Goal: Task Accomplishment & Management: Complete application form

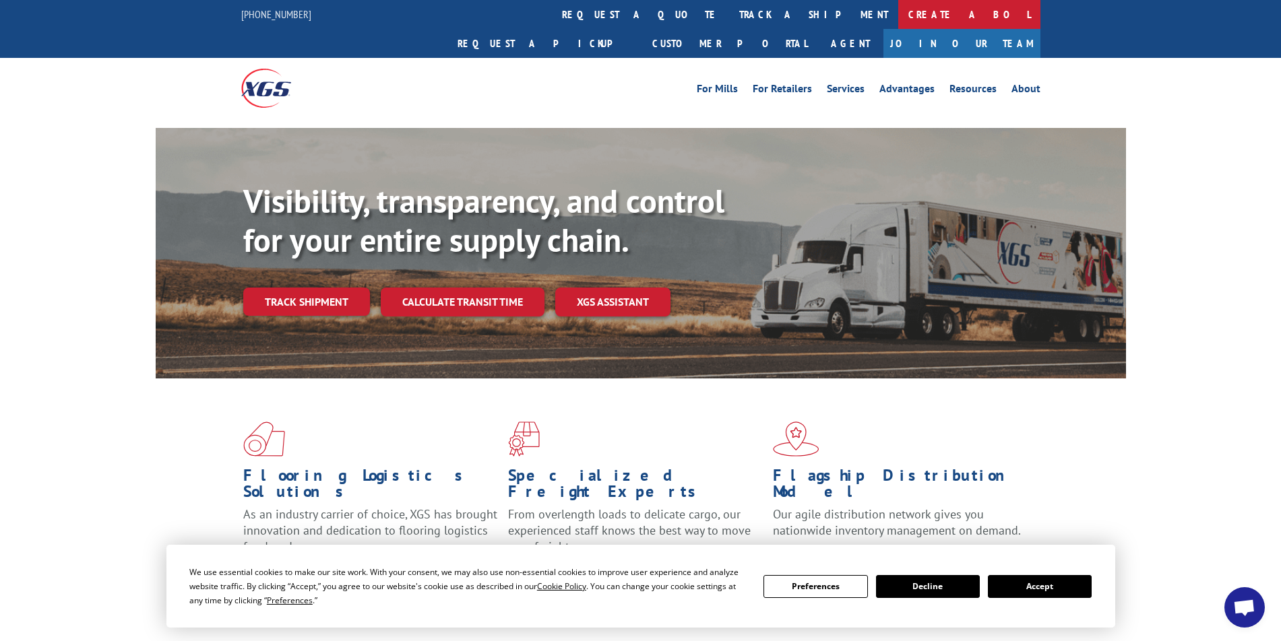
click at [898, 16] on link "Create a BOL" at bounding box center [969, 14] width 142 height 29
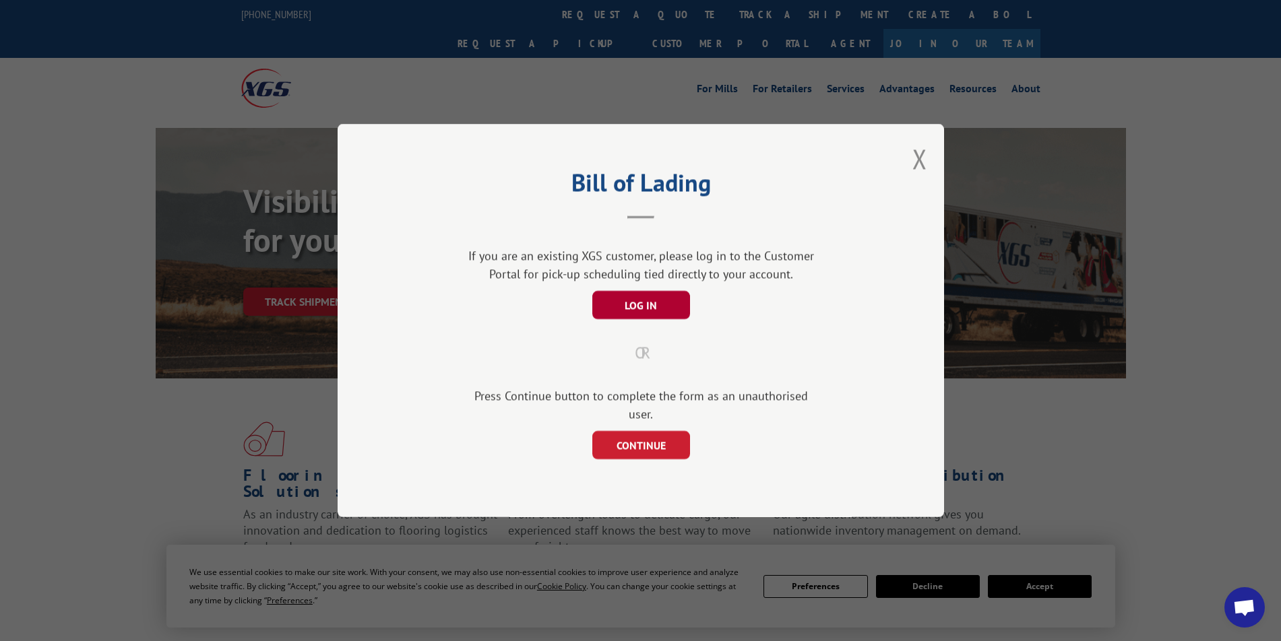
click at [641, 311] on button "LOG IN" at bounding box center [641, 305] width 98 height 28
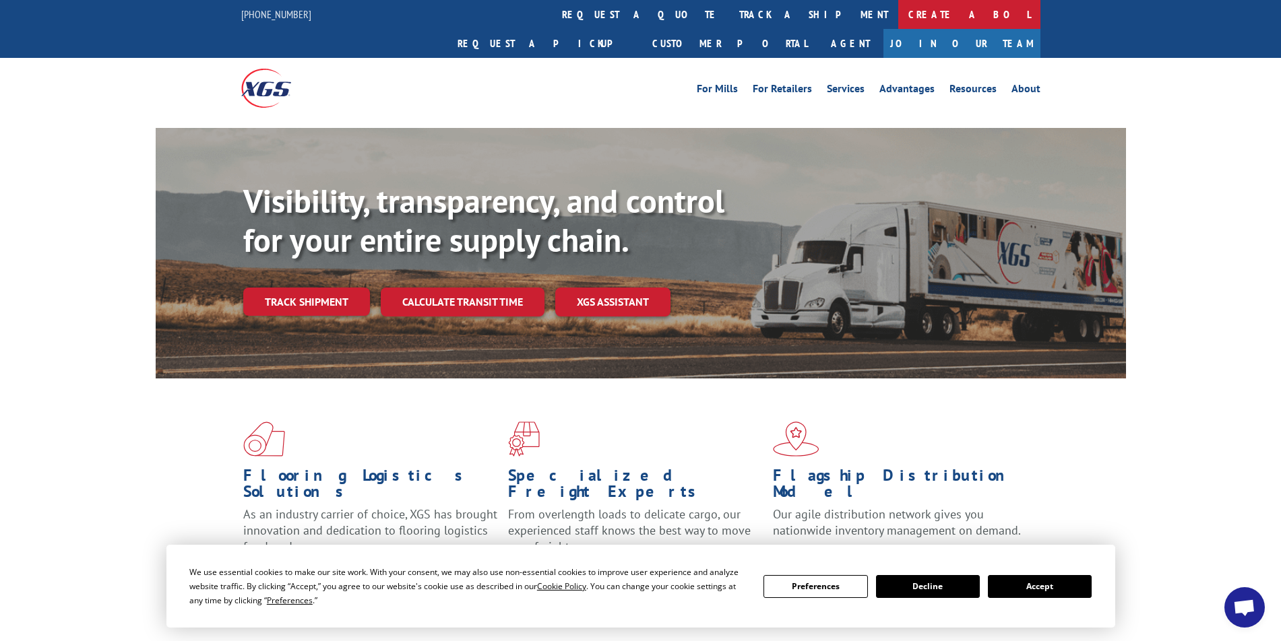
click at [898, 15] on link "Create a BOL" at bounding box center [969, 14] width 142 height 29
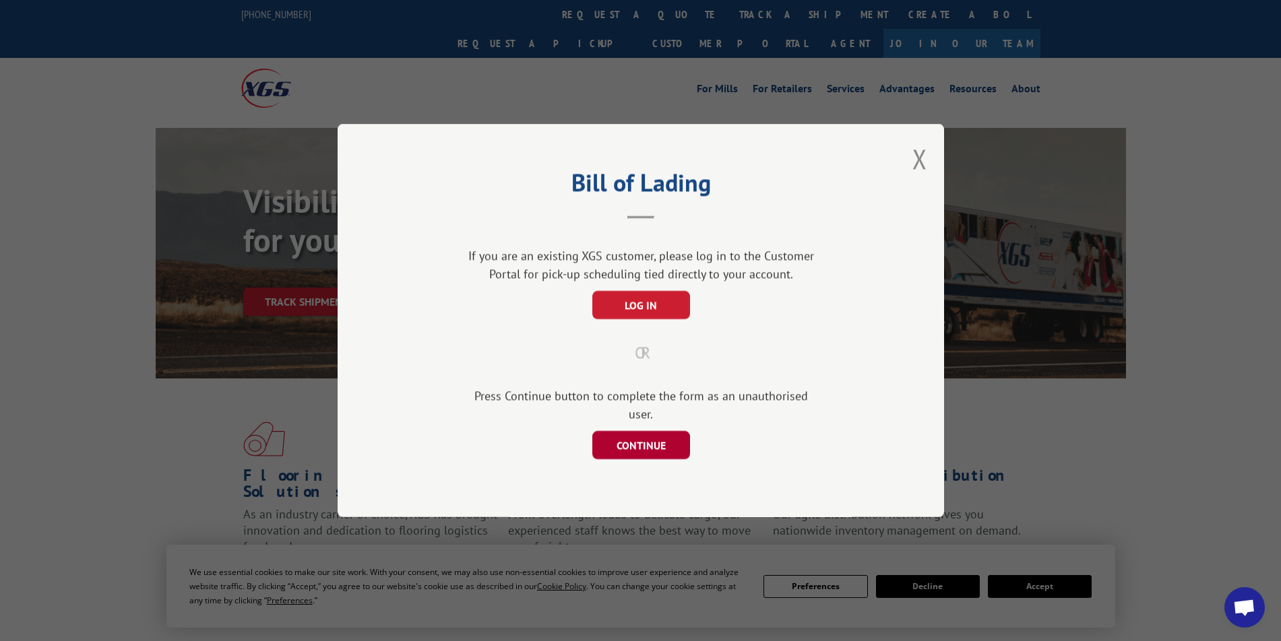
click at [633, 445] on button "CONTINUE" at bounding box center [641, 445] width 98 height 28
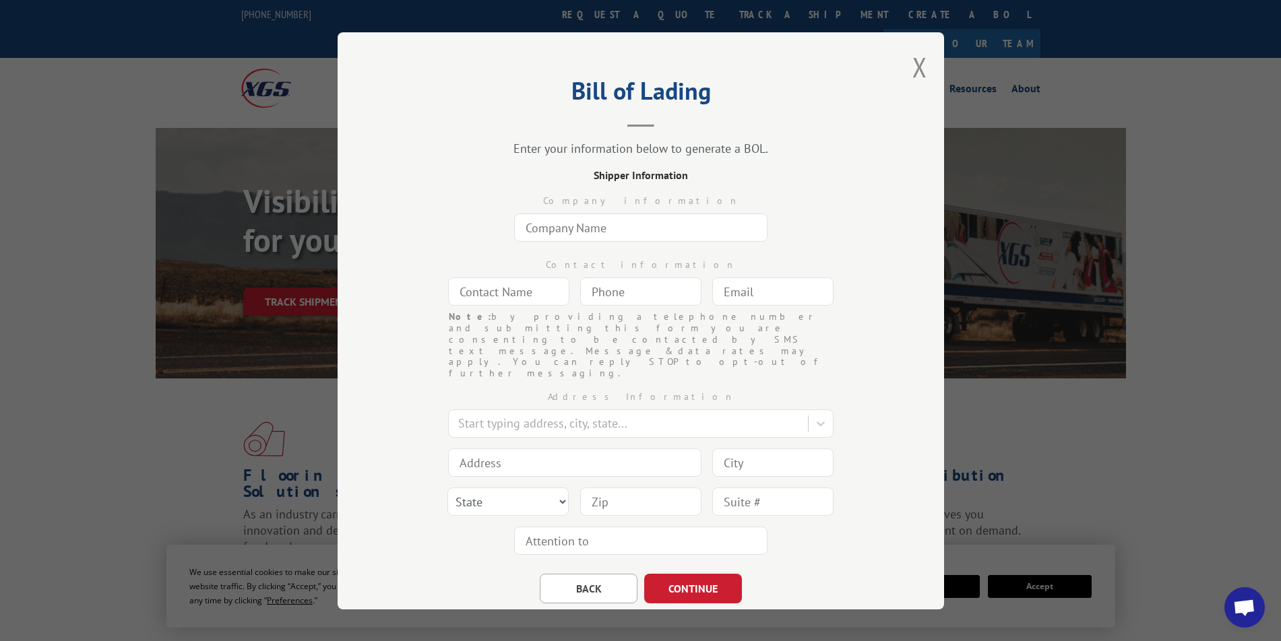
click at [606, 226] on input "text" at bounding box center [640, 228] width 253 height 28
type input "Norht [US_STATE] Flooring"
click at [516, 292] on input "text" at bounding box center [508, 292] width 121 height 28
type input "[PERSON_NAME]"
type input "[PERSON_NAME][EMAIL_ADDRESS][DOMAIN_NAME]"
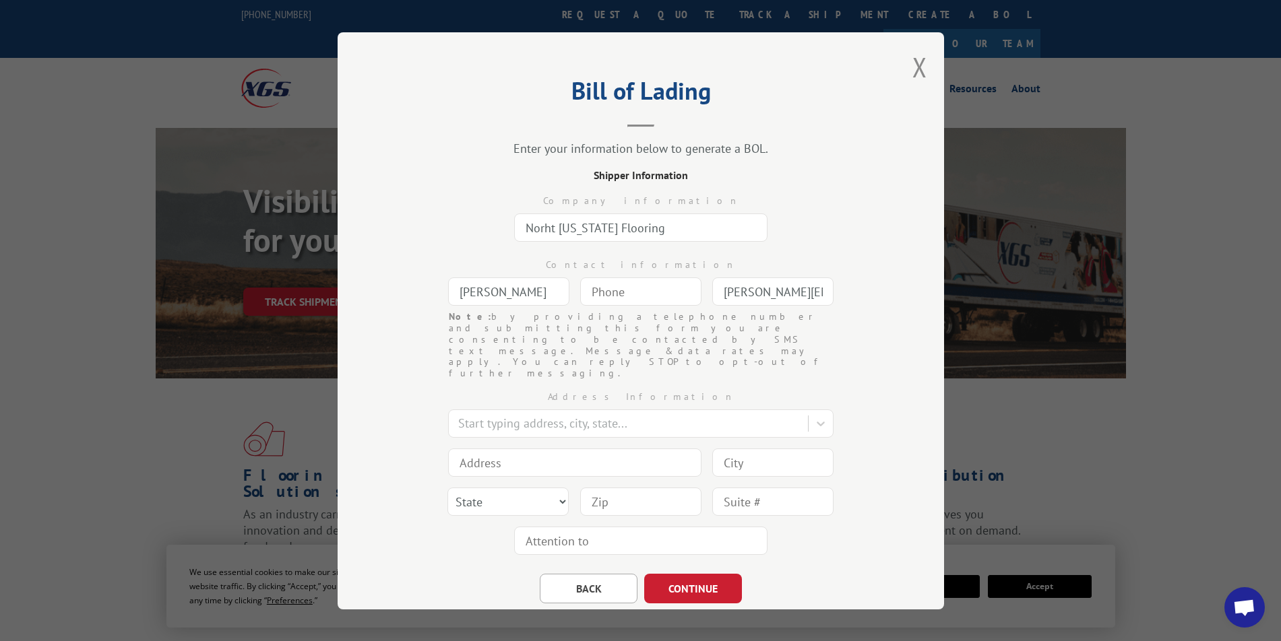
type input "[US_STATE][GEOGRAPHIC_DATA]"
type input "[STREET_ADDRESS]"
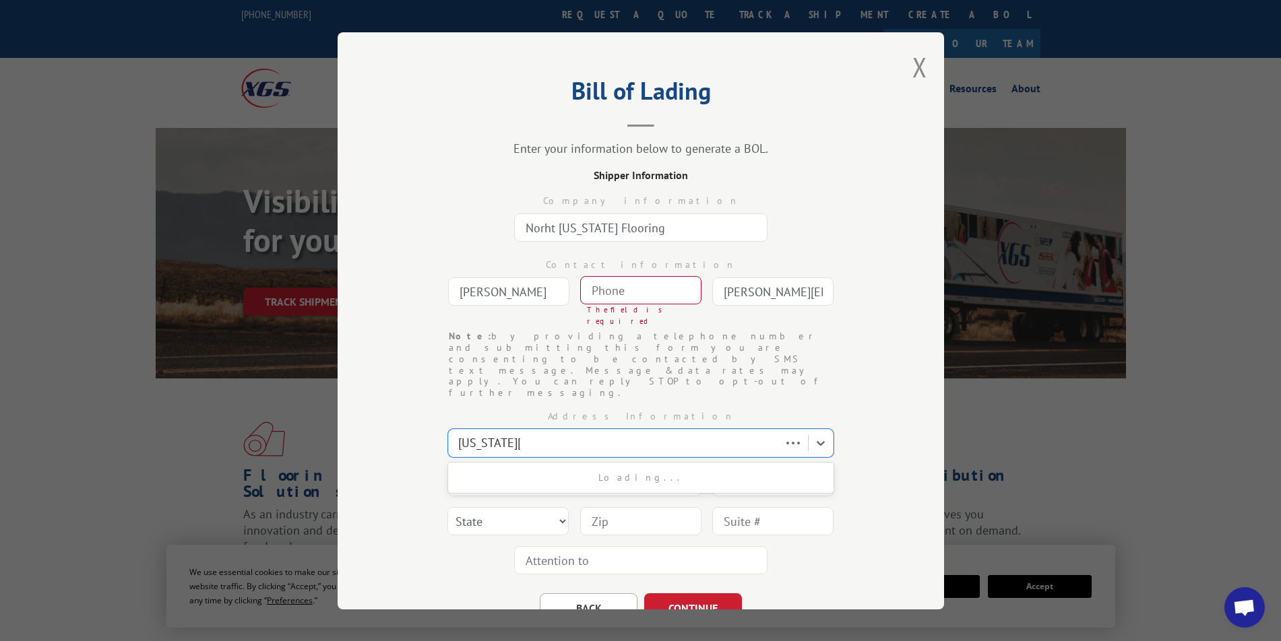
type input "[US_STATE][GEOGRAPHIC_DATA]"
select select "KS"
type input "66106"
click at [568, 434] on div at bounding box center [629, 443] width 343 height 18
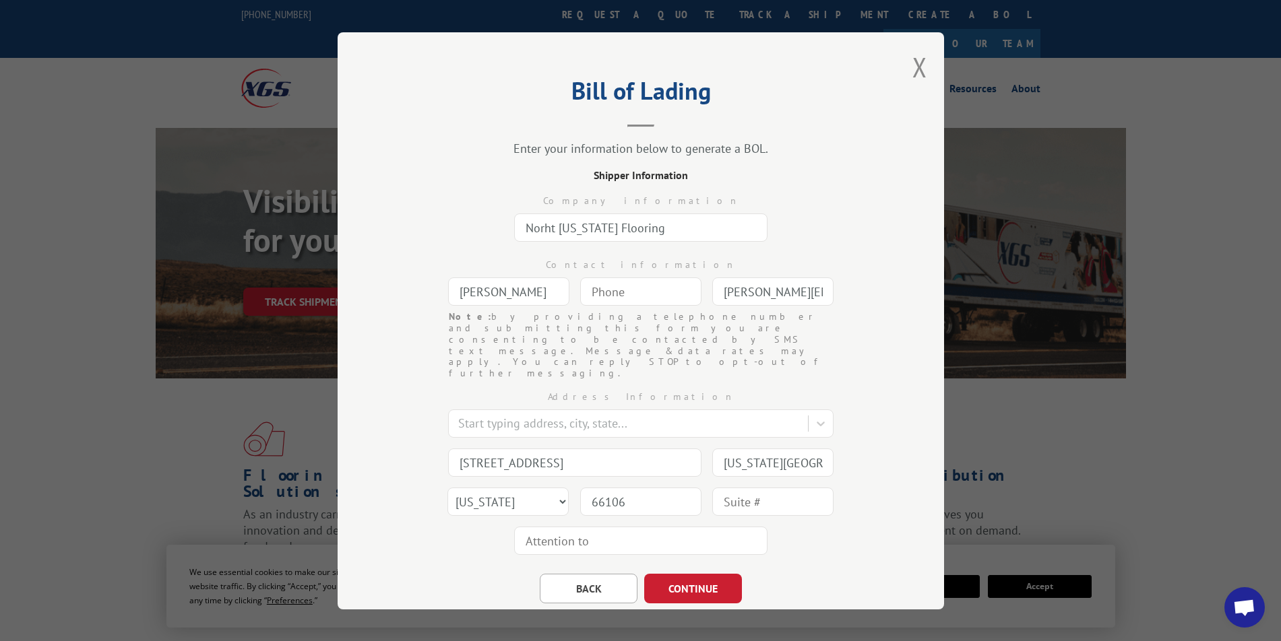
click at [584, 379] on div "Address Information Start typing address, city, state... 241 S 55th [GEOGRAPHIC…" at bounding box center [641, 469] width 472 height 181
drag, startPoint x: 542, startPoint y: 429, endPoint x: 358, endPoint y: 423, distance: 184.1
click at [358, 423] on div "Bill of Lading Enter your information below to generate a BOL. Shipper Informat…" at bounding box center [641, 320] width 606 height 577
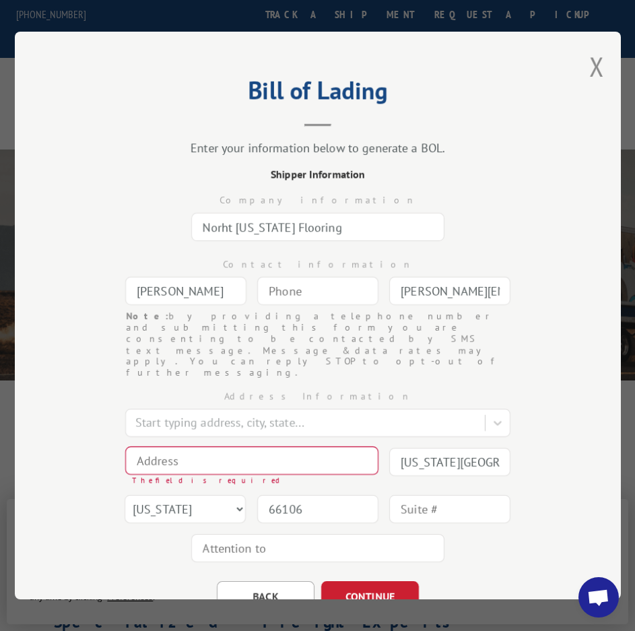
click at [248, 447] on input at bounding box center [251, 461] width 253 height 28
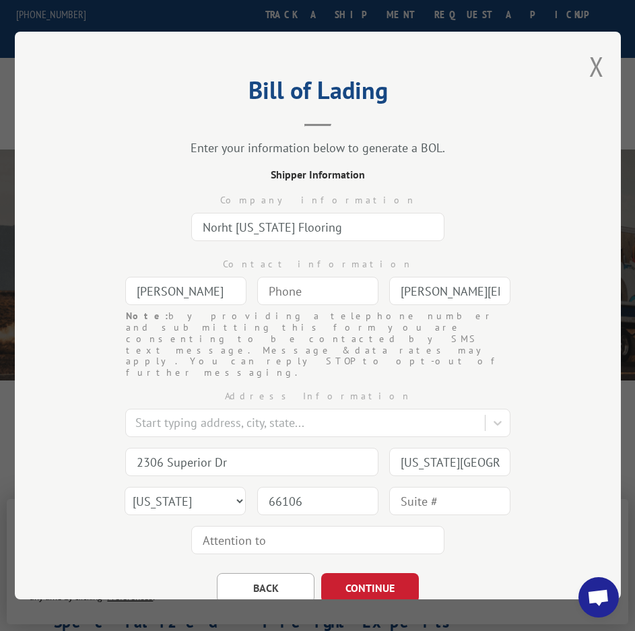
type input "2306 Superior Dr"
drag, startPoint x: 490, startPoint y: 422, endPoint x: 304, endPoint y: 422, distance: 186.0
click at [304, 422] on div "Address Information Start typing address, city, state... 2306 Superior Dr [US_S…" at bounding box center [318, 469] width 472 height 181
type input "[GEOGRAPHIC_DATA]"
click at [214, 487] on select "State [US_STATE] [US_STATE] [US_STATE] [US_STATE] [US_STATE] [US_STATE] [US_STA…" at bounding box center [185, 501] width 121 height 28
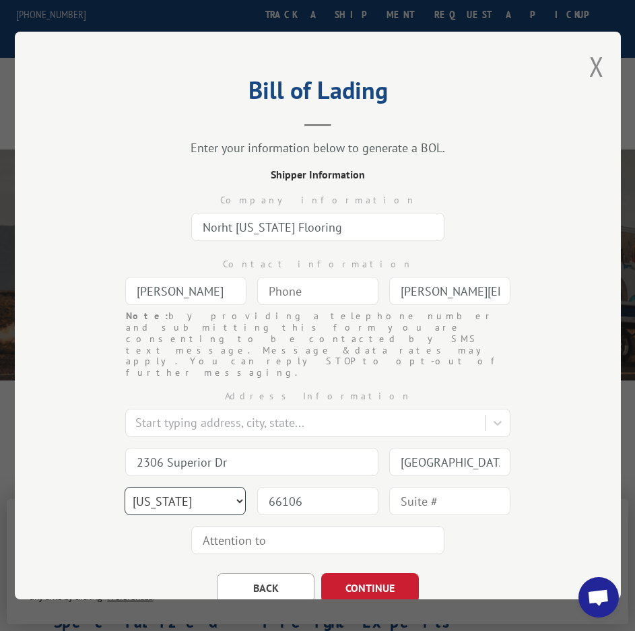
select select "[GEOGRAPHIC_DATA]"
click at [125, 487] on select "State [US_STATE] [US_STATE] [US_STATE] [US_STATE] [US_STATE] [US_STATE] [US_STA…" at bounding box center [185, 501] width 121 height 28
drag, startPoint x: 305, startPoint y: 469, endPoint x: 174, endPoint y: 468, distance: 131.4
click at [179, 468] on div "Address Information Start typing address, city, state... 2306 Superior Dr [GEOG…" at bounding box center [318, 469] width 472 height 181
type input "76013"
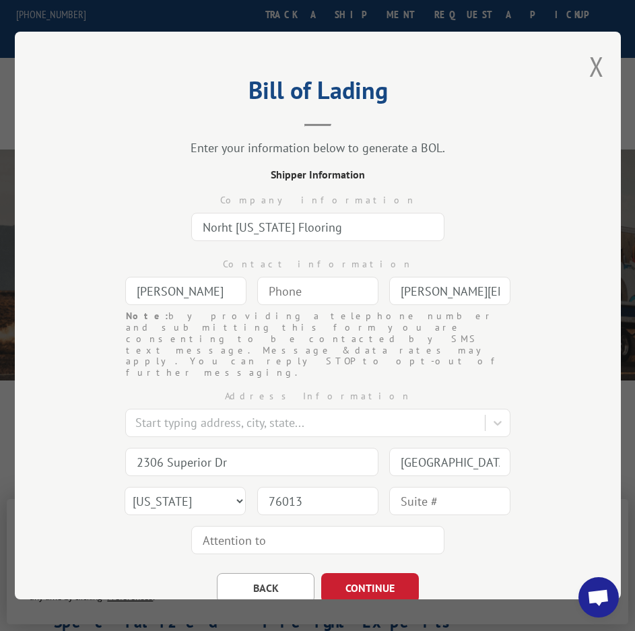
drag, startPoint x: 371, startPoint y: 552, endPoint x: 253, endPoint y: 315, distance: 264.3
click at [253, 315] on form "Company information Norht [US_STATE] Flooring Contact information [PERSON_NAME]…" at bounding box center [318, 393] width 472 height 420
click at [225, 223] on input "Norht [US_STATE] Flooring" at bounding box center [317, 227] width 253 height 28
click at [228, 224] on input "Norht [US_STATE] Flooring" at bounding box center [317, 227] width 253 height 28
type input "North [US_STATE] Flooring"
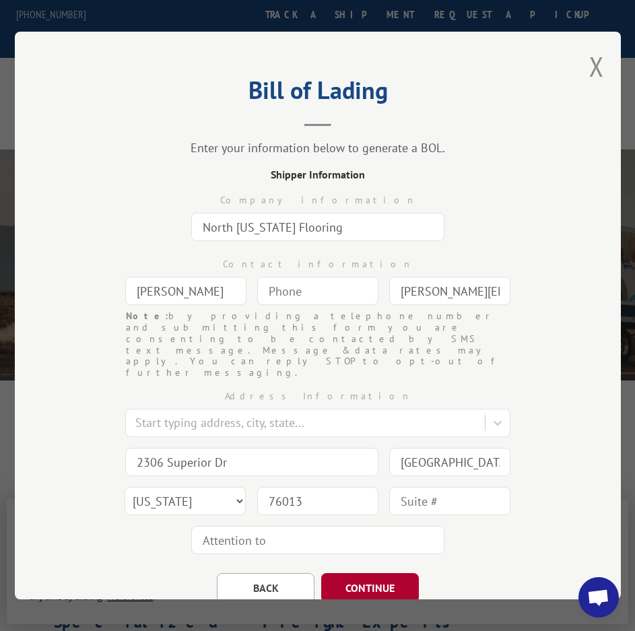
click at [365, 573] on button "CONTINUE" at bounding box center [370, 588] width 98 height 30
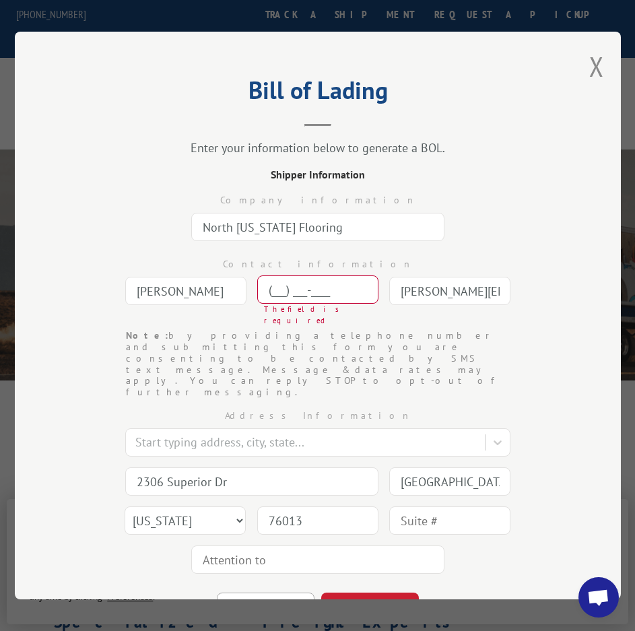
click at [284, 291] on input "(___) ___-____" at bounding box center [317, 290] width 121 height 28
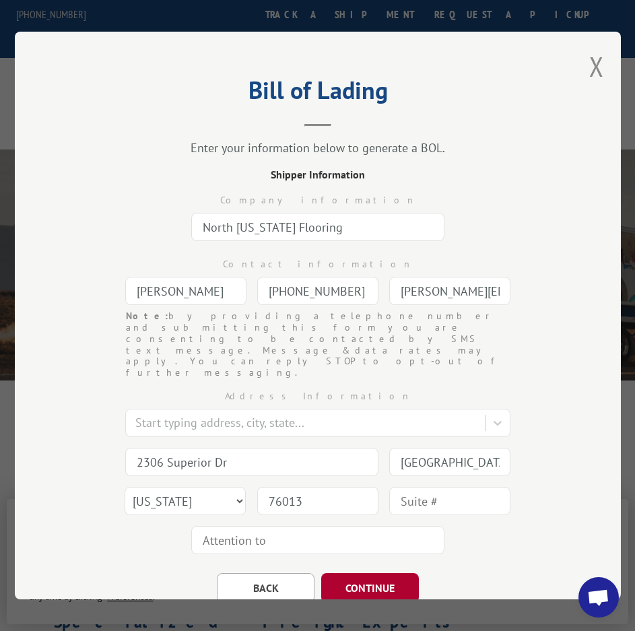
type input "[PHONE_NUMBER]"
click at [372, 573] on button "CONTINUE" at bounding box center [370, 588] width 98 height 30
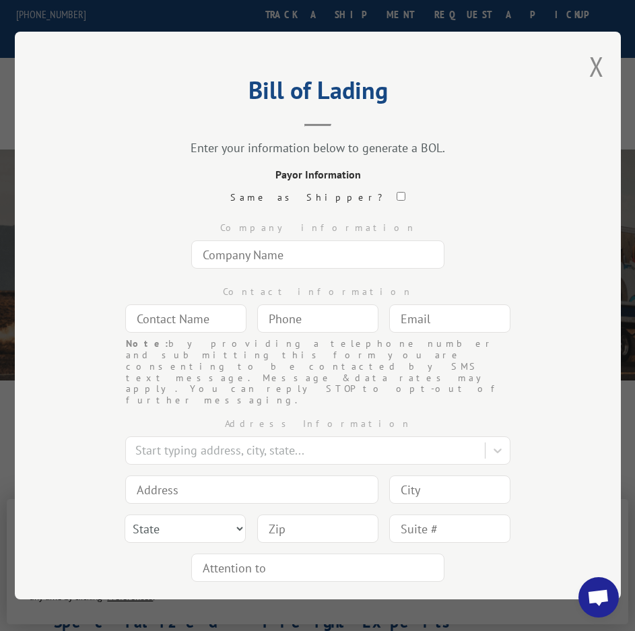
click at [287, 256] on input "text" at bounding box center [317, 255] width 253 height 28
type input "Design Materials, Inc"
type input "[PERSON_NAME]"
type input "[PERSON_NAME][EMAIL_ADDRESS][DOMAIN_NAME]"
type input "[US_STATE][GEOGRAPHIC_DATA]"
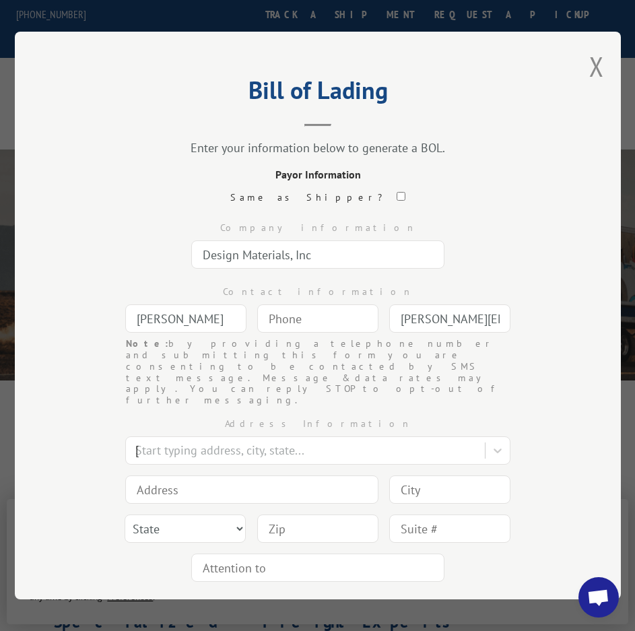
type input "[STREET_ADDRESS]"
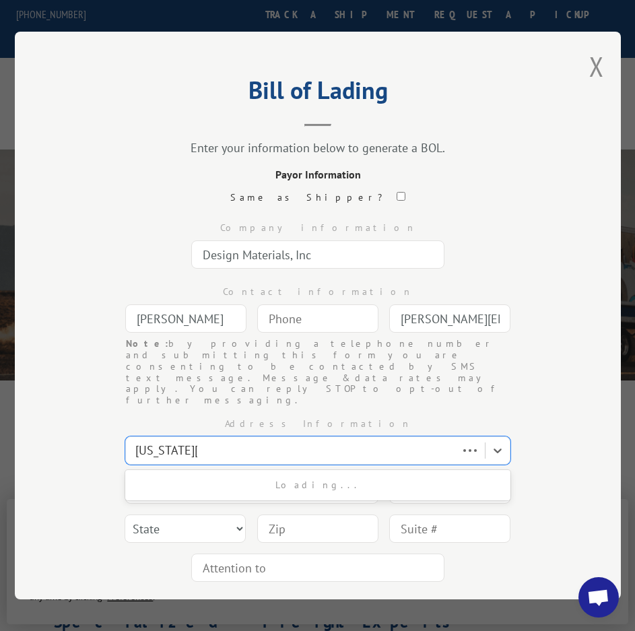
type input "[US_STATE][GEOGRAPHIC_DATA]"
select select "KS"
type input "66106"
type input "(___) ___-____"
click at [317, 321] on input "(___) ___-____" at bounding box center [317, 319] width 121 height 28
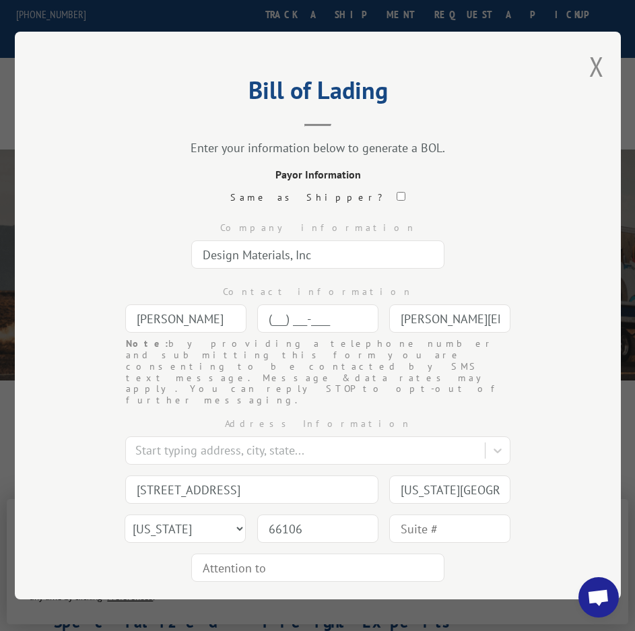
type input "(006) 546-451_"
type input "[US_STATE][GEOGRAPHIC_DATA]"
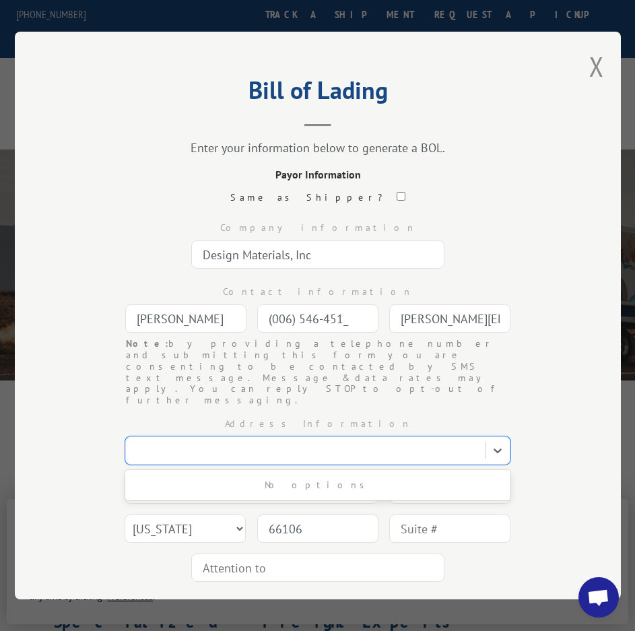
click at [561, 282] on div "Bill of Lading Enter your information below to generate a BOL. Payor Informatio…" at bounding box center [318, 316] width 606 height 568
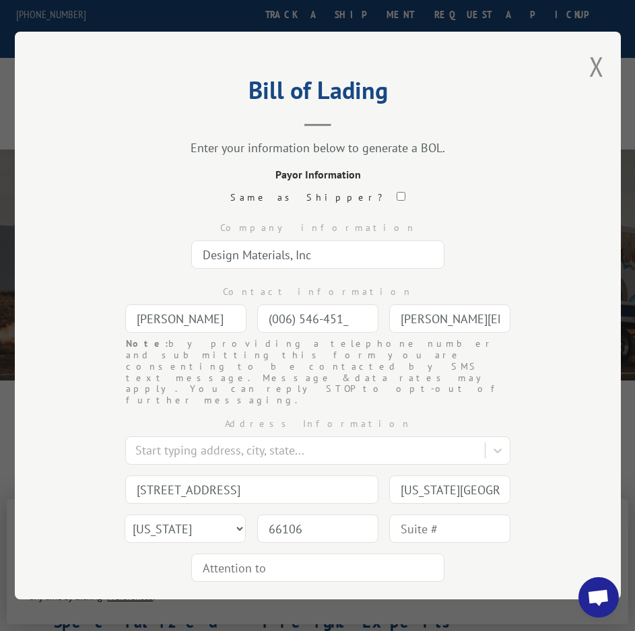
click at [63, 431] on div "Bill of Lading Enter your information below to generate a BOL. Payor Informatio…" at bounding box center [318, 316] width 606 height 568
click at [375, 601] on button "CONTINUE" at bounding box center [370, 616] width 98 height 30
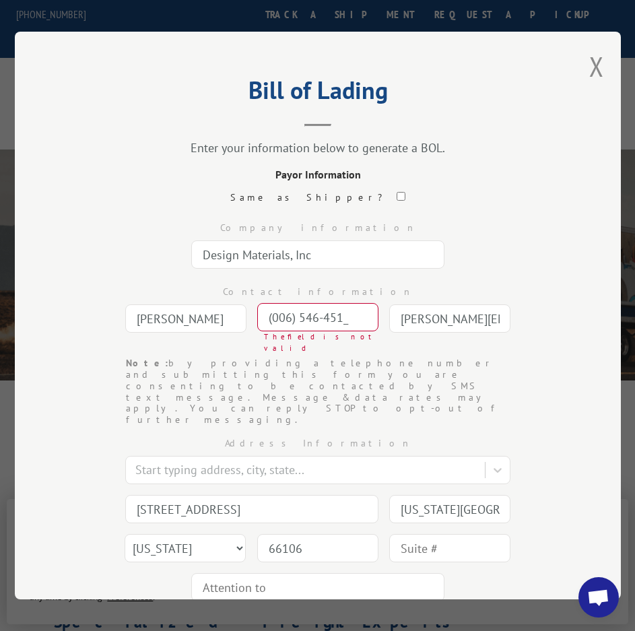
click at [287, 315] on input "(006) 546-451_" at bounding box center [317, 317] width 121 height 28
click at [286, 315] on input "(006) 546-451_" at bounding box center [317, 317] width 121 height 28
drag, startPoint x: 348, startPoint y: 311, endPoint x: 206, endPoint y: 309, distance: 142.2
click at [208, 309] on div "Contact information [PERSON_NAME] (006) 546-451_ The field is not valid Note: b…" at bounding box center [318, 316] width 472 height 84
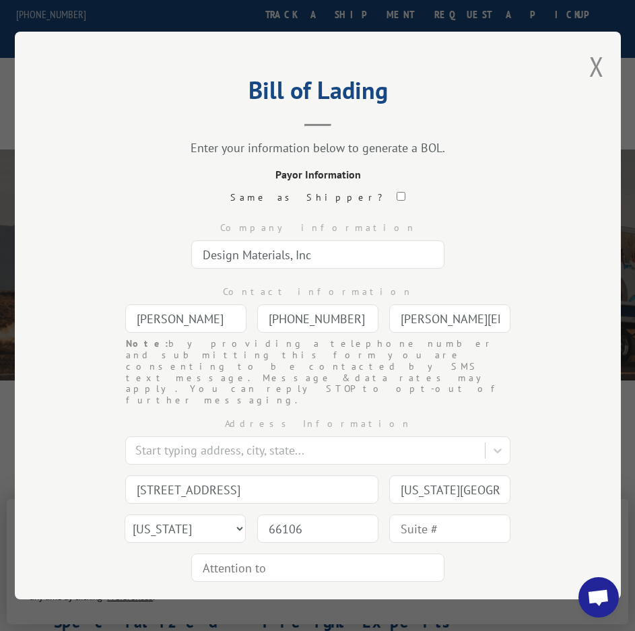
type input "[PHONE_NUMBER]"
click at [365, 601] on button "CONTINUE" at bounding box center [370, 616] width 98 height 30
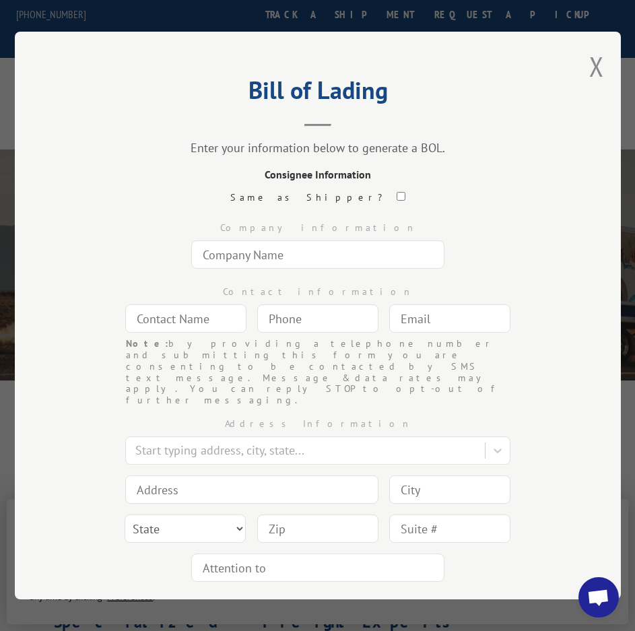
click at [282, 247] on input "text" at bounding box center [317, 255] width 253 height 28
type input "DMI c/o RPT"
click at [186, 315] on input "text" at bounding box center [185, 319] width 121 height 28
type input "[PERSON_NAME]"
click at [412, 315] on input "text" at bounding box center [449, 319] width 121 height 28
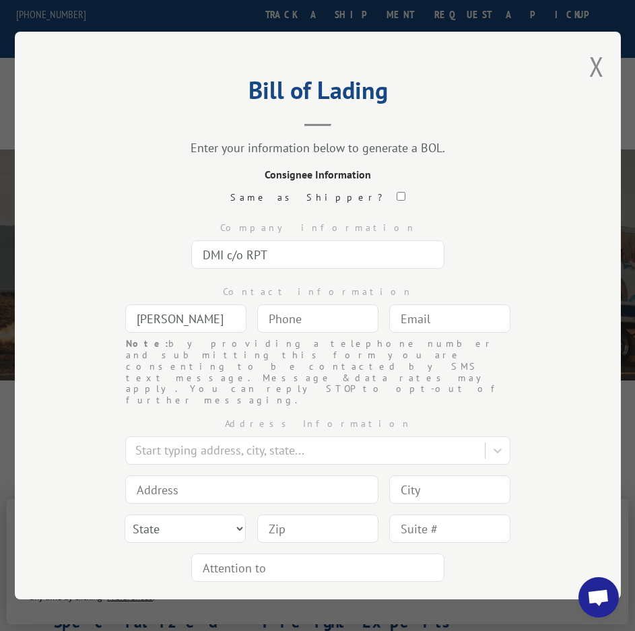
click at [468, 241] on div "Company information DMI c/o RPT" at bounding box center [318, 242] width 472 height 64
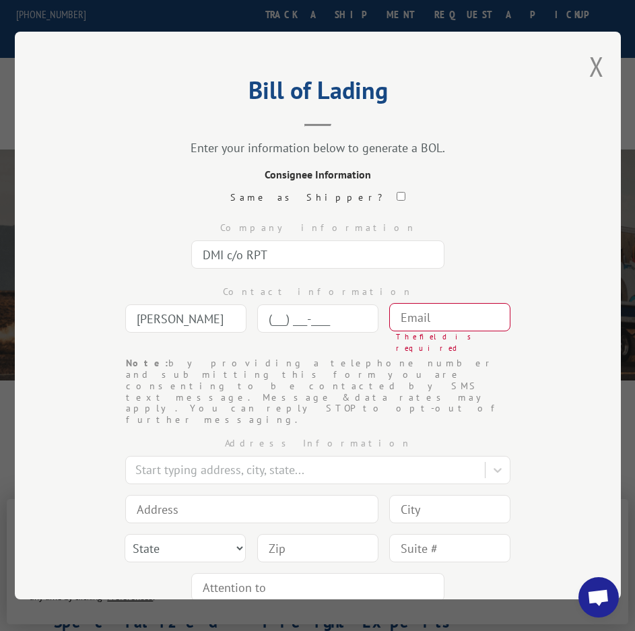
click at [316, 315] on input "(___) ___-____" at bounding box center [317, 319] width 121 height 28
type input "[PHONE_NUMBER]"
click at [464, 313] on input "text" at bounding box center [449, 317] width 121 height 28
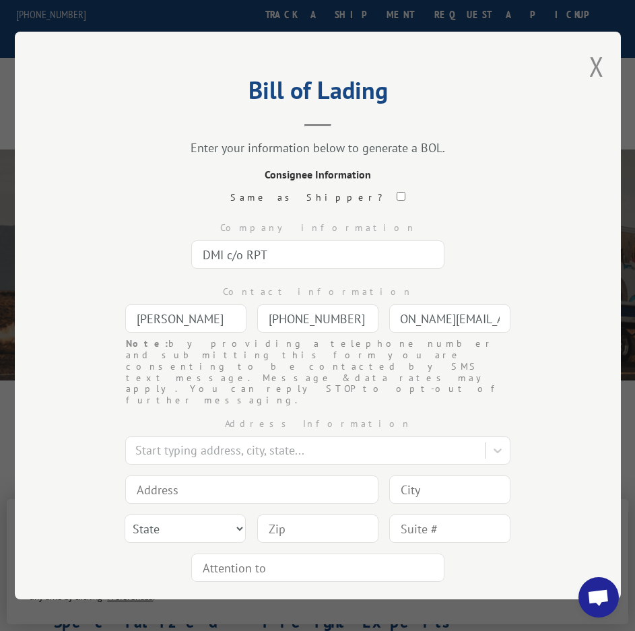
scroll to position [0, 41]
type input "[PERSON_NAME][EMAIL_ADDRESS][PERSON_NAME][DOMAIN_NAME]"
click at [301, 476] on input at bounding box center [251, 490] width 253 height 28
type input "[STREET_ADDRESS]"
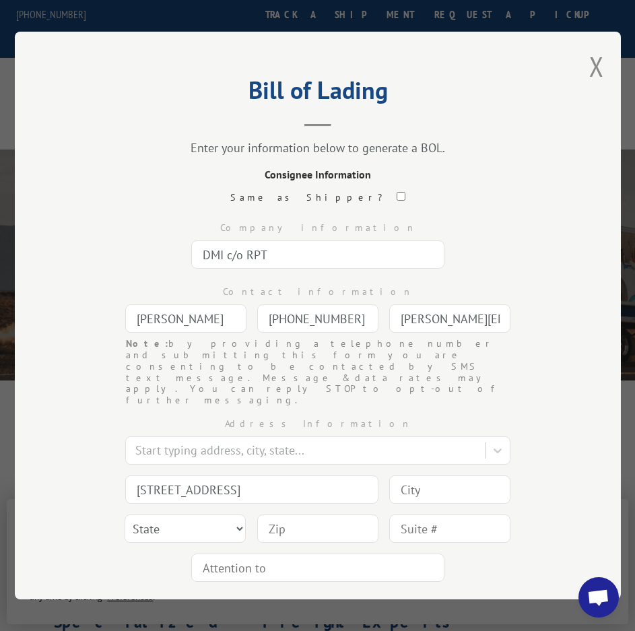
click at [458, 476] on input at bounding box center [449, 490] width 121 height 28
type input "[PERSON_NAME]"
drag, startPoint x: 172, startPoint y: 490, endPoint x: 185, endPoint y: 503, distance: 17.6
click at [173, 515] on select "State [US_STATE] [US_STATE] [US_STATE] [US_STATE] [US_STATE] [US_STATE] [US_STA…" at bounding box center [185, 529] width 121 height 28
select select "GA"
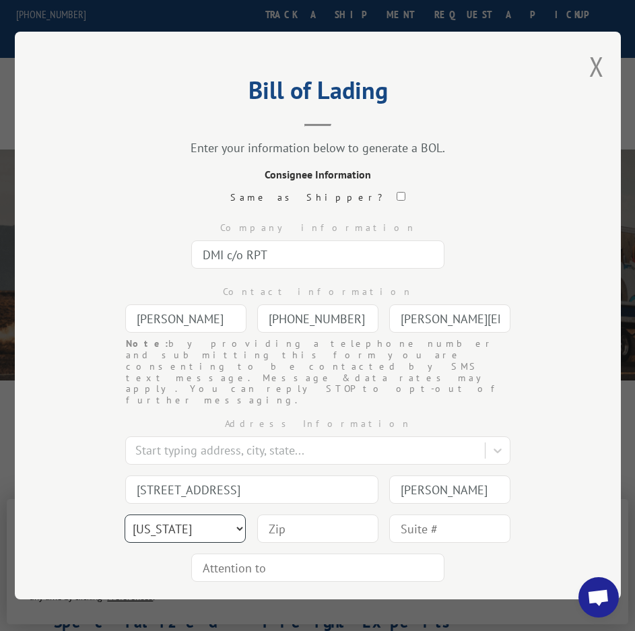
click at [125, 515] on select "State [US_STATE] [US_STATE] [US_STATE] [US_STATE] [US_STATE] [US_STATE] [US_STA…" at bounding box center [185, 529] width 121 height 28
click at [280, 515] on input at bounding box center [317, 529] width 121 height 28
type input "30722"
click at [365, 601] on button "CONTINUE" at bounding box center [370, 616] width 98 height 30
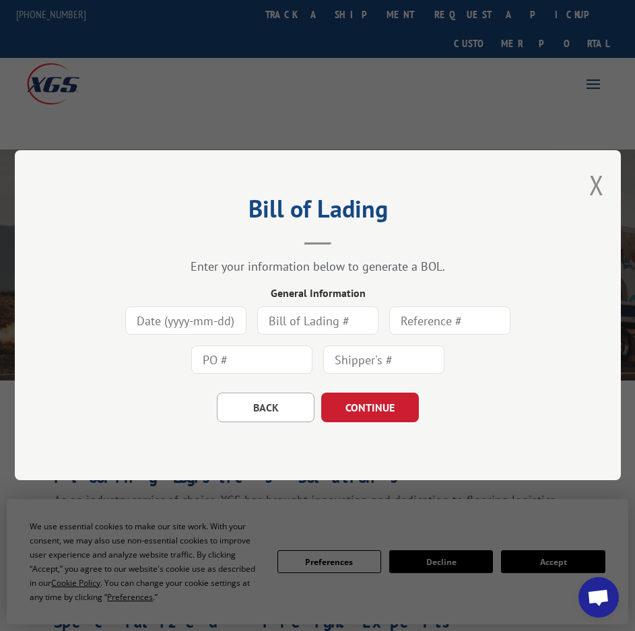
click at [223, 323] on input at bounding box center [185, 321] width 121 height 28
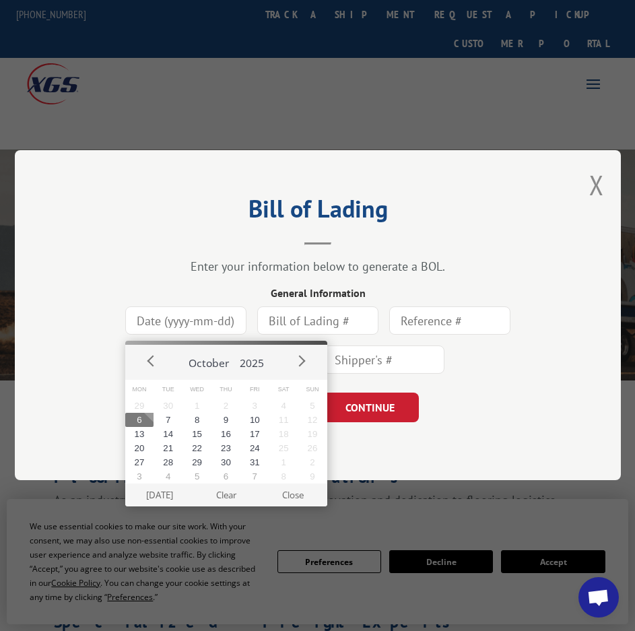
click at [142, 423] on button "6" at bounding box center [139, 420] width 29 height 14
type input "[DATE]"
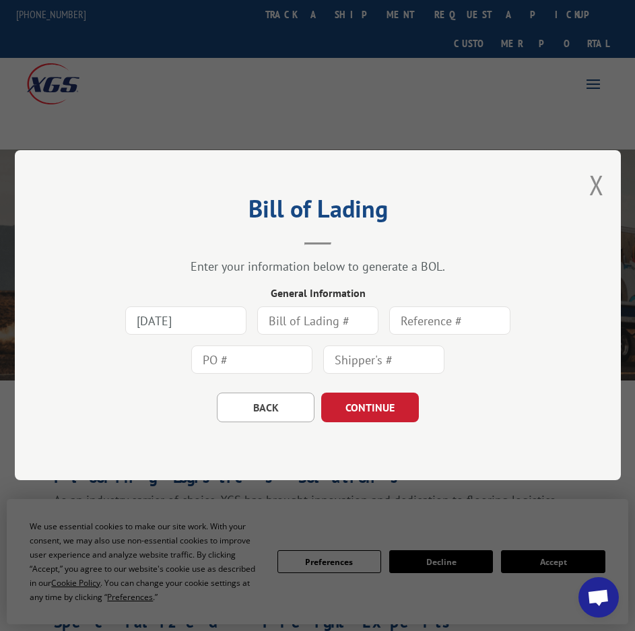
click at [319, 325] on input "text" at bounding box center [317, 321] width 121 height 28
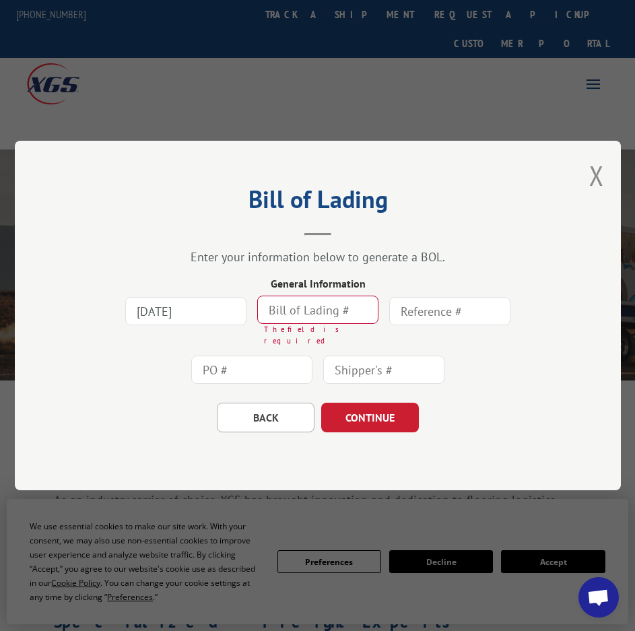
click at [277, 321] on input "text" at bounding box center [317, 310] width 121 height 28
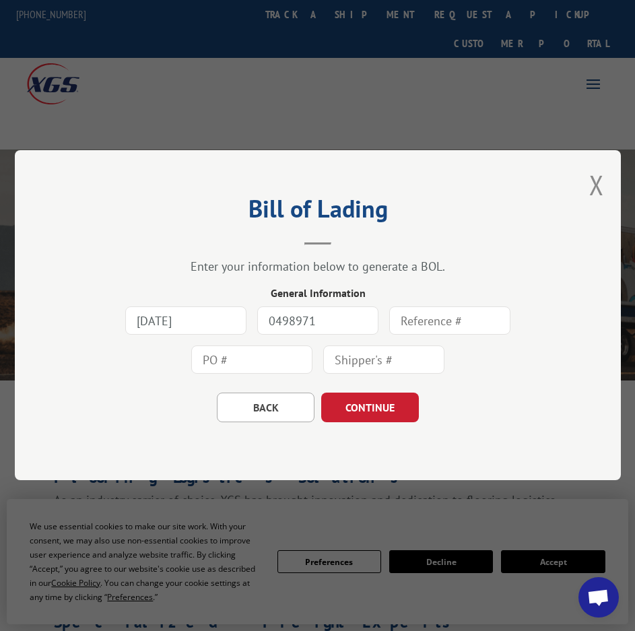
type input "0498971"
click at [436, 324] on input "text" at bounding box center [449, 321] width 121 height 28
click at [259, 359] on input "text" at bounding box center [251, 360] width 121 height 28
type input "0498971"
click at [412, 365] on input "text" at bounding box center [383, 360] width 121 height 28
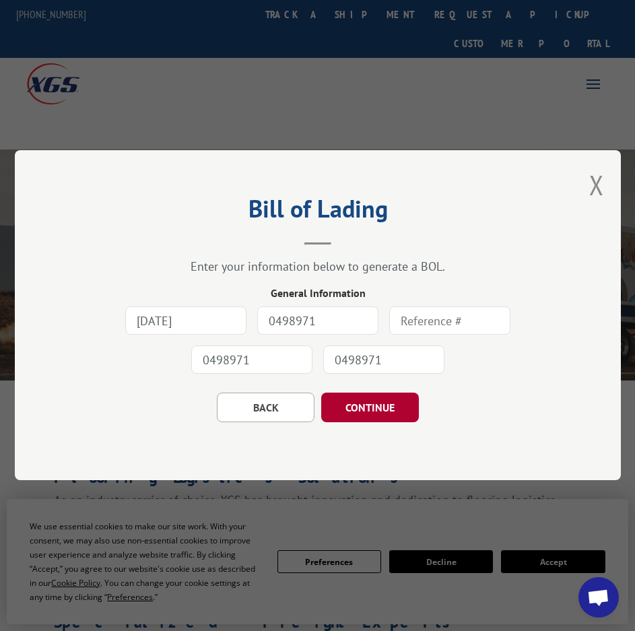
type input "0498971"
click at [379, 415] on button "CONTINUE" at bounding box center [370, 409] width 98 height 30
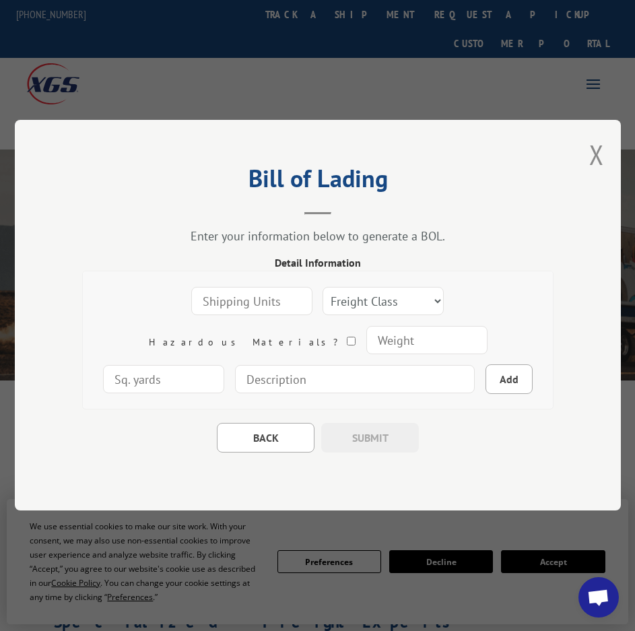
click at [191, 298] on input "number" at bounding box center [251, 302] width 121 height 28
click at [209, 303] on input "number" at bounding box center [251, 302] width 121 height 28
type input "1"
click at [345, 303] on select "Freight Class 50 55 60 65 70 77 85 92 100 110 125 150 175 200 250 300 400 500 C…" at bounding box center [383, 302] width 121 height 28
select select "1"
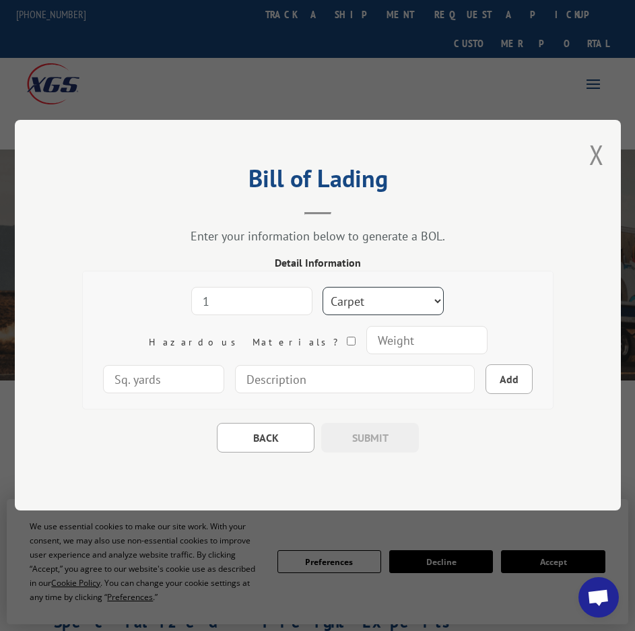
click at [323, 288] on select "Freight Class 50 55 60 65 70 77 85 92 100 110 125 150 175 200 250 300 400 500 C…" at bounding box center [383, 302] width 121 height 28
click at [366, 345] on input "number" at bounding box center [426, 341] width 121 height 28
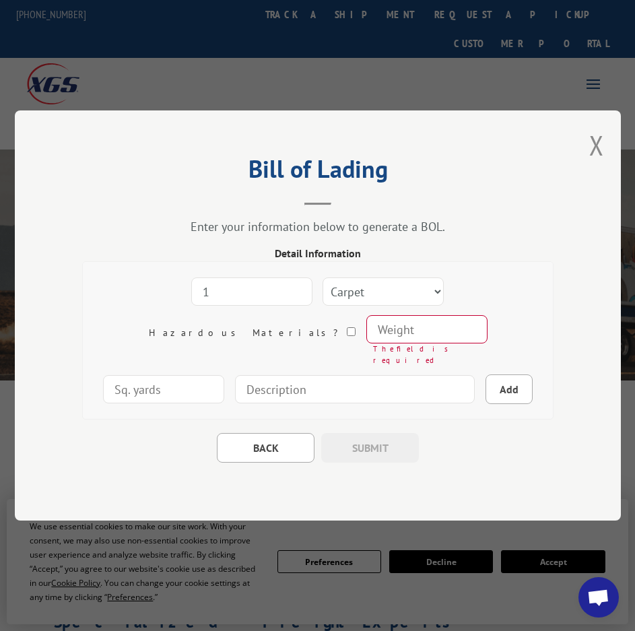
click at [366, 339] on input "number" at bounding box center [426, 329] width 121 height 28
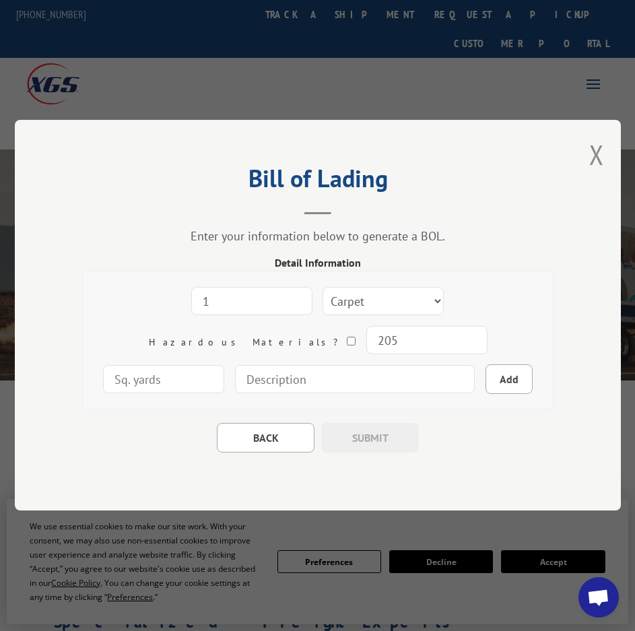
type input "205"
click at [224, 366] on input "number" at bounding box center [163, 380] width 121 height 28
type input "32"
click at [278, 385] on input at bounding box center [355, 380] width 240 height 28
type input "32 square yards of carpet"
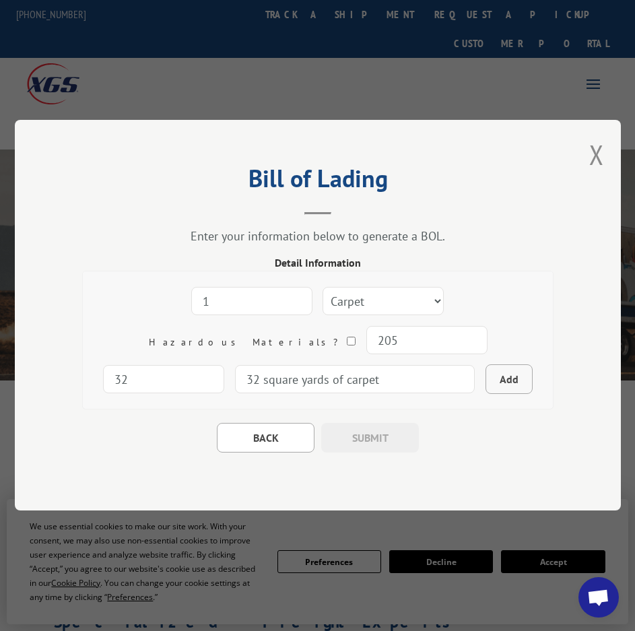
click at [486, 381] on button "Add" at bounding box center [509, 380] width 47 height 30
select select
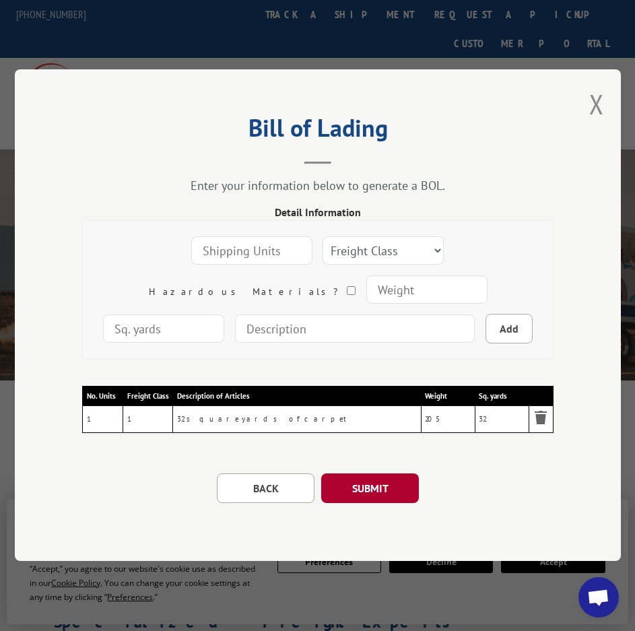
click at [379, 493] on button "SUBMIT" at bounding box center [370, 489] width 98 height 30
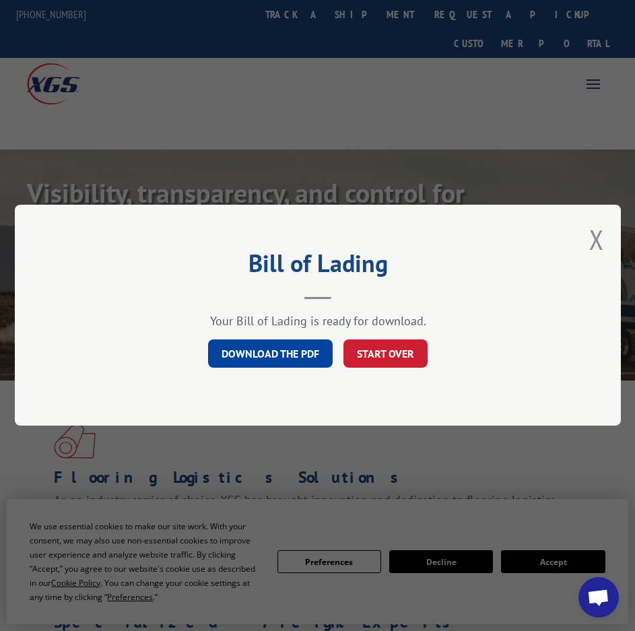
click at [280, 348] on link "DOWNLOAD THE PDF" at bounding box center [270, 354] width 125 height 28
